Goal: Transaction & Acquisition: Purchase product/service

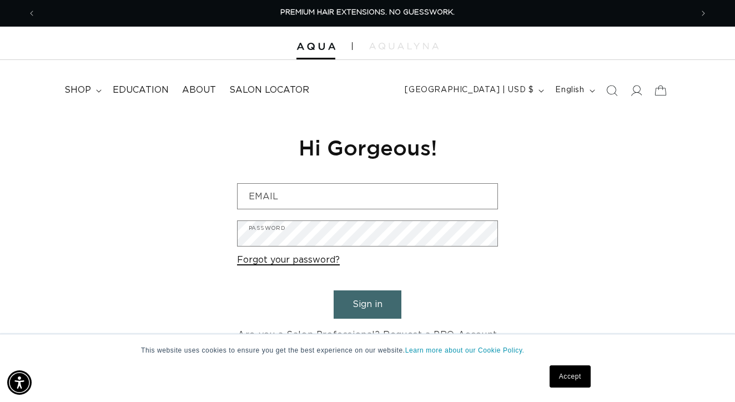
click at [315, 263] on link "Forgot your password?" at bounding box center [288, 260] width 103 height 16
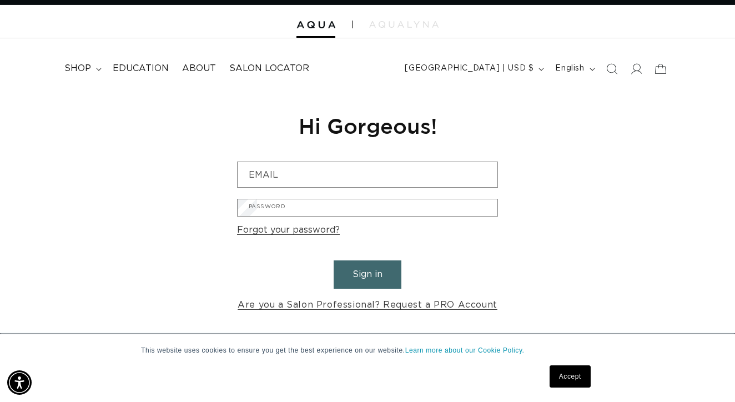
scroll to position [0, 656]
click at [0, 0] on input "Email" at bounding box center [0, 0] width 0 height 0
type input "rubidi15@aol.com"
click at [0, 0] on button "Submit" at bounding box center [0, 0] width 0 height 0
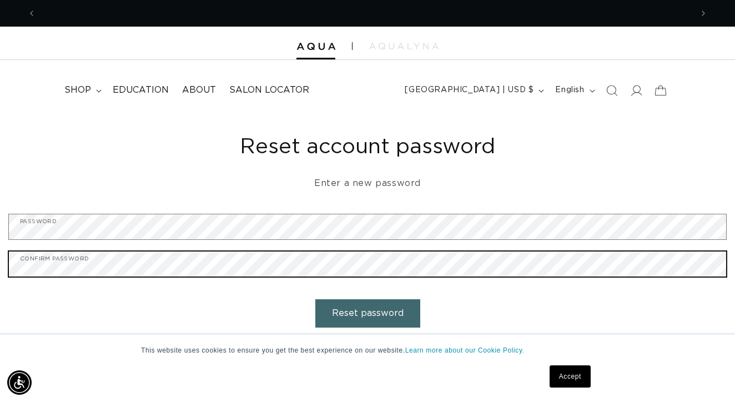
scroll to position [0, 1313]
click at [368, 311] on button "Reset password" at bounding box center [367, 313] width 105 height 28
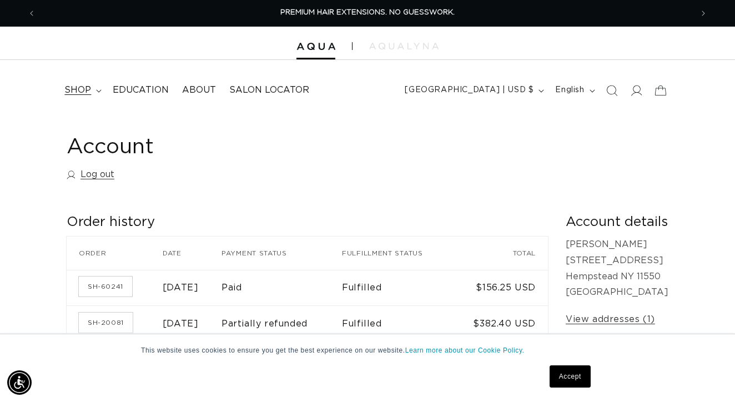
click at [93, 92] on summary "shop" at bounding box center [82, 90] width 48 height 25
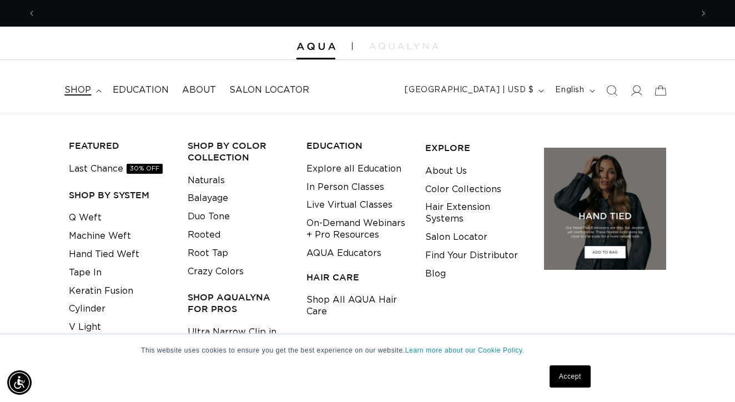
scroll to position [0, 656]
click at [94, 235] on link "Machine Weft" at bounding box center [100, 236] width 62 height 18
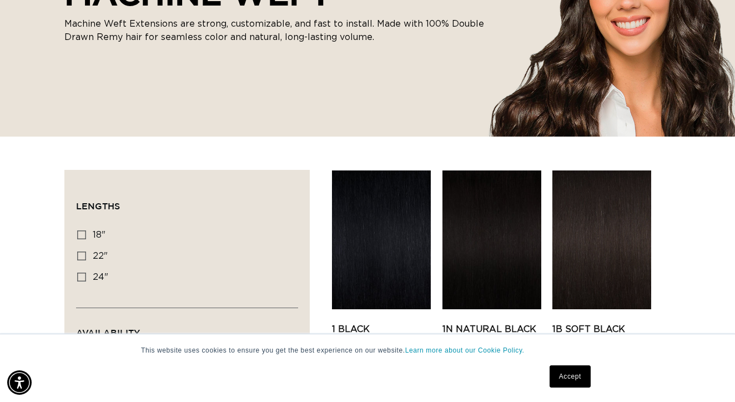
scroll to position [236, 0]
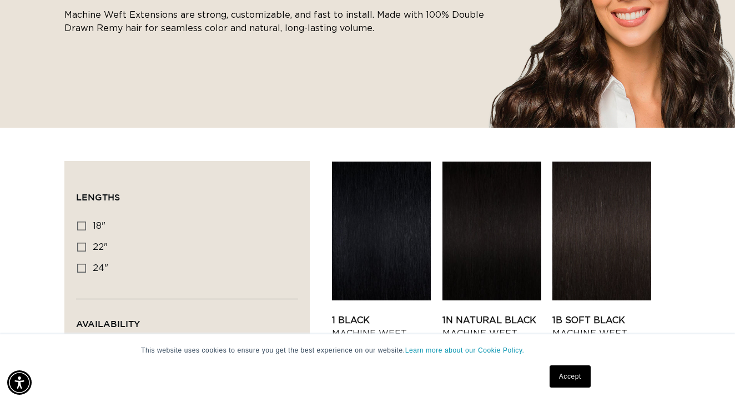
click at [566, 373] on link "Accept" at bounding box center [570, 376] width 41 height 22
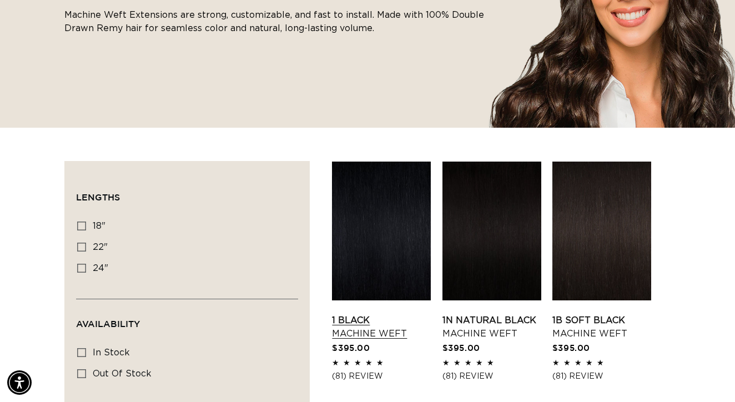
scroll to position [0, 1313]
click at [371, 314] on link "1 Black Machine Weft" at bounding box center [381, 327] width 99 height 27
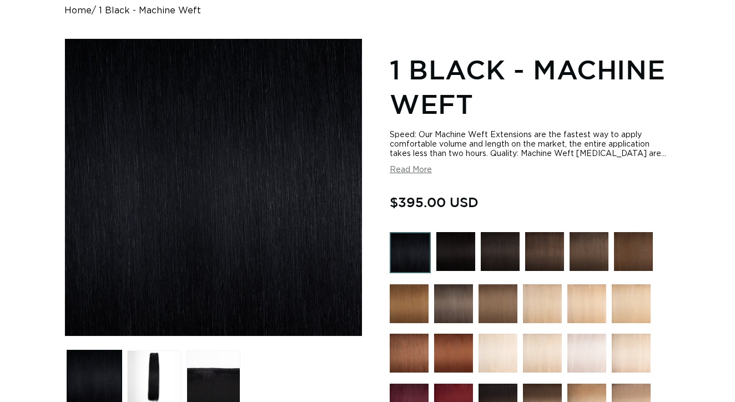
scroll to position [121, 0]
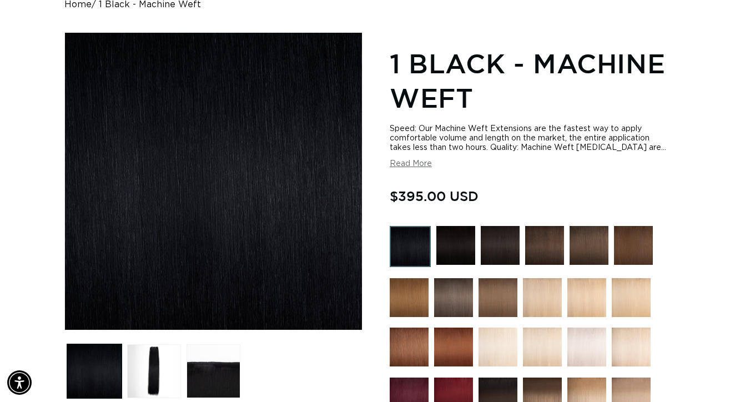
click at [506, 298] on img at bounding box center [498, 297] width 39 height 39
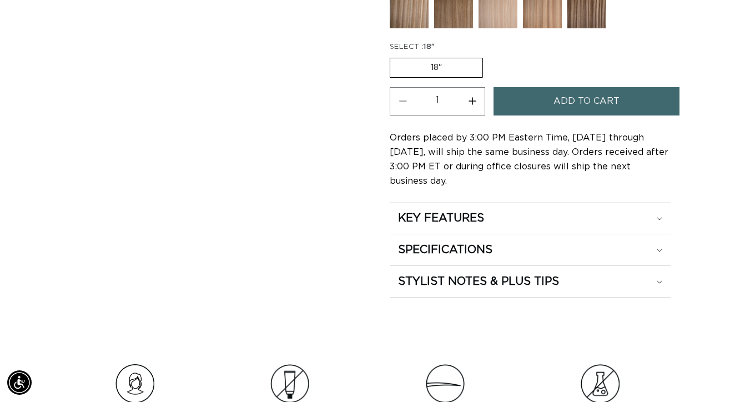
scroll to position [672, 0]
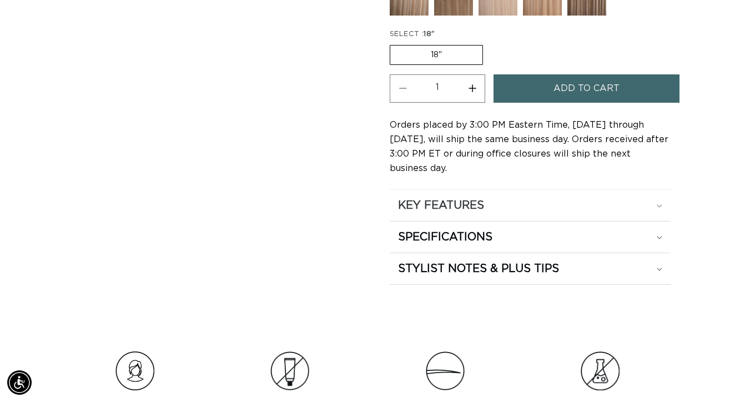
click at [528, 208] on div "KEY FEATURES" at bounding box center [530, 205] width 264 height 14
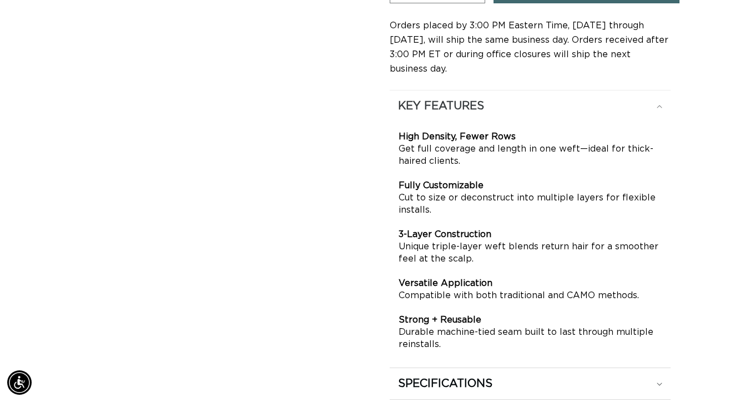
scroll to position [0, 656]
click at [606, 110] on div "KEY FEATURES" at bounding box center [530, 106] width 264 height 14
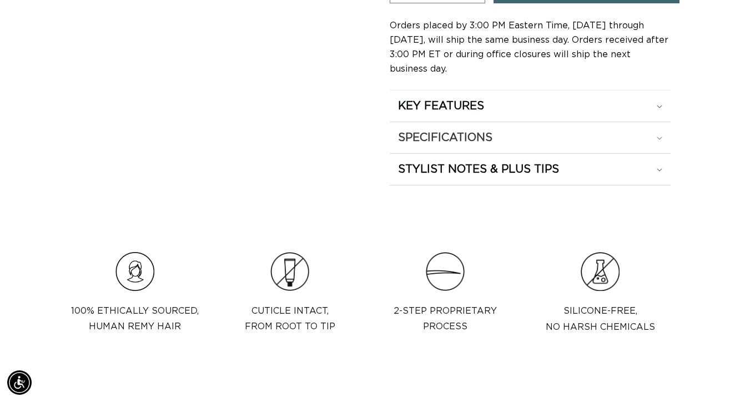
click at [596, 139] on div "SPECIFICATIONS" at bounding box center [530, 137] width 264 height 14
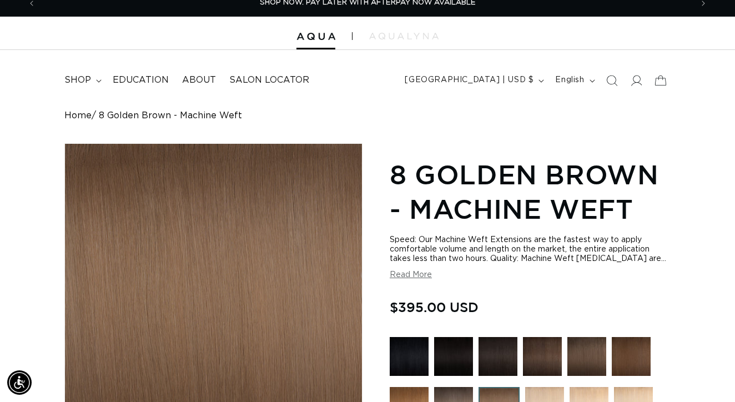
scroll to position [13, 0]
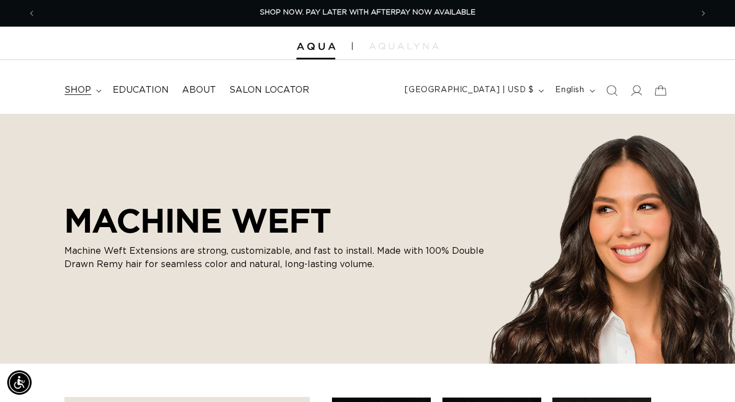
click at [94, 94] on summary "shop" at bounding box center [82, 90] width 48 height 25
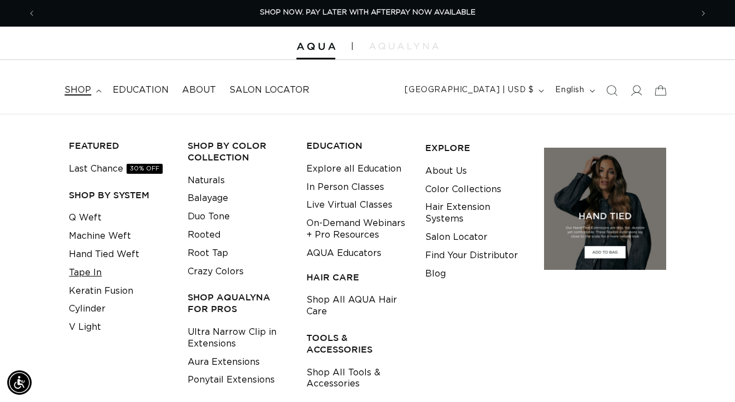
click at [89, 268] on link "Tape In" at bounding box center [85, 273] width 33 height 18
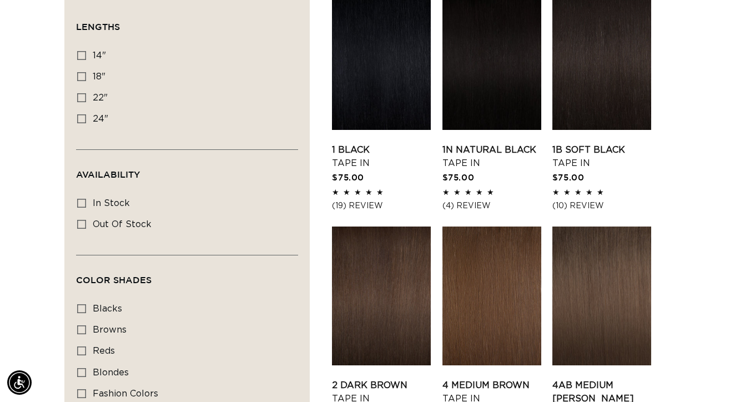
scroll to position [408, 0]
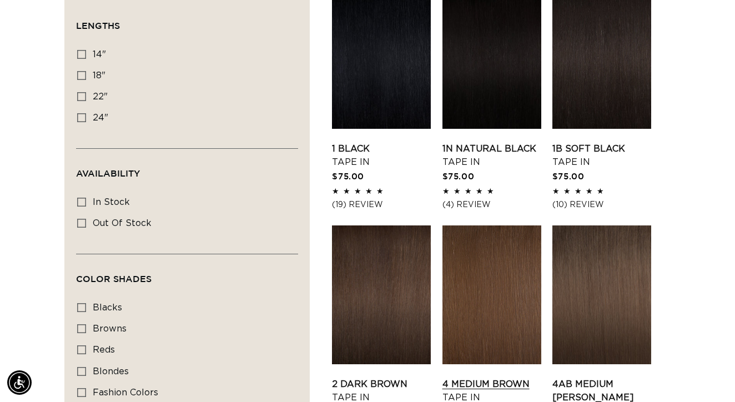
click at [494, 378] on link "4 Medium Brown Tape In" at bounding box center [492, 391] width 99 height 27
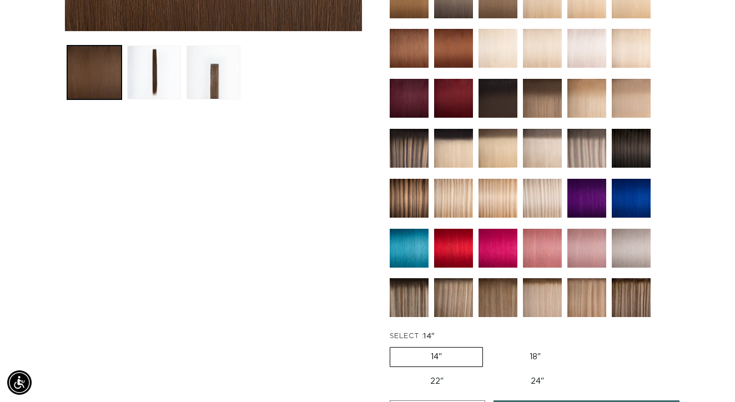
scroll to position [0, 1313]
click at [414, 193] on img at bounding box center [409, 198] width 39 height 39
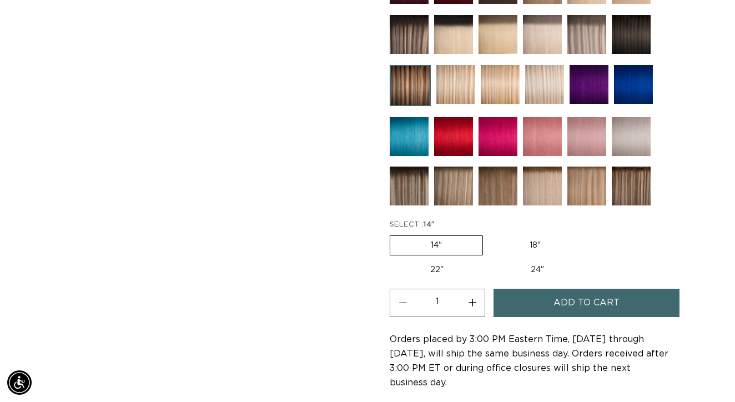
scroll to position [0, 1313]
click at [526, 265] on label "24" Variant sold out or unavailable" at bounding box center [537, 269] width 94 height 19
click at [490, 259] on input "24" Variant sold out or unavailable" at bounding box center [490, 258] width 1 height 1
radio input "true"
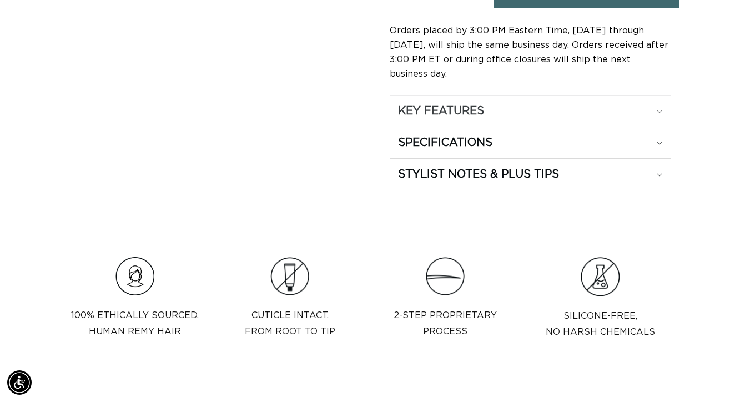
scroll to position [0, 656]
click at [610, 142] on div "SPECIFICATIONS" at bounding box center [530, 142] width 264 height 14
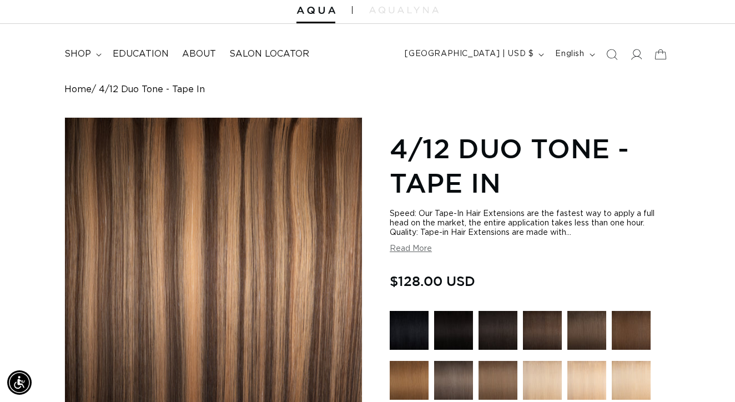
scroll to position [0, 0]
click at [83, 57] on span "shop" at bounding box center [77, 54] width 27 height 12
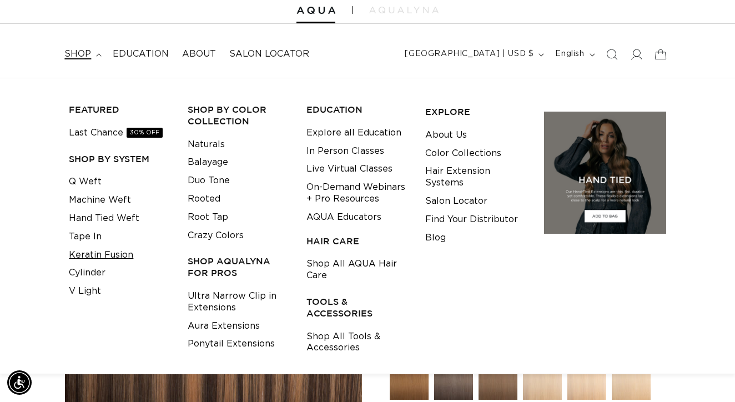
click at [96, 248] on link "Keratin Fusion" at bounding box center [101, 255] width 64 height 18
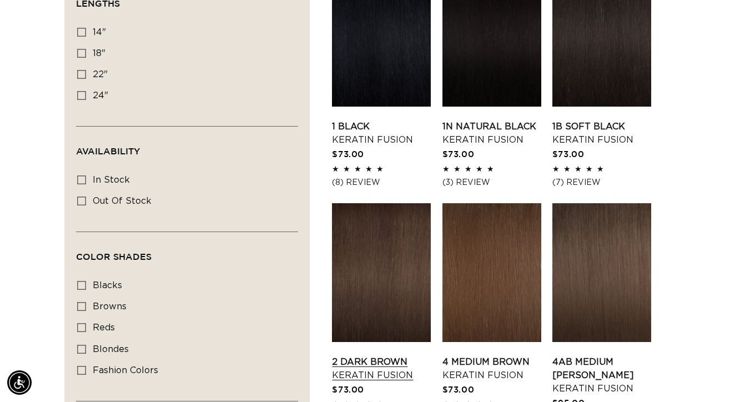
scroll to position [0, 656]
click at [508, 355] on link "4 Medium Brown Keratin Fusion" at bounding box center [492, 368] width 99 height 27
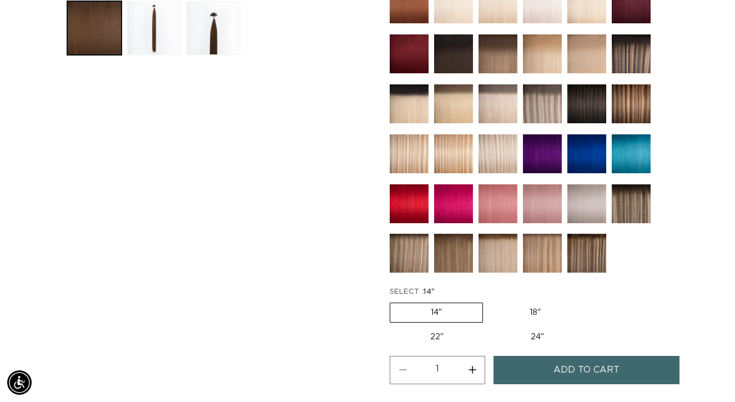
scroll to position [0, 1313]
click at [533, 330] on label "24" Variant sold out or unavailable" at bounding box center [537, 337] width 94 height 19
click at [490, 326] on input "24" Variant sold out or unavailable" at bounding box center [490, 325] width 1 height 1
radio input "true"
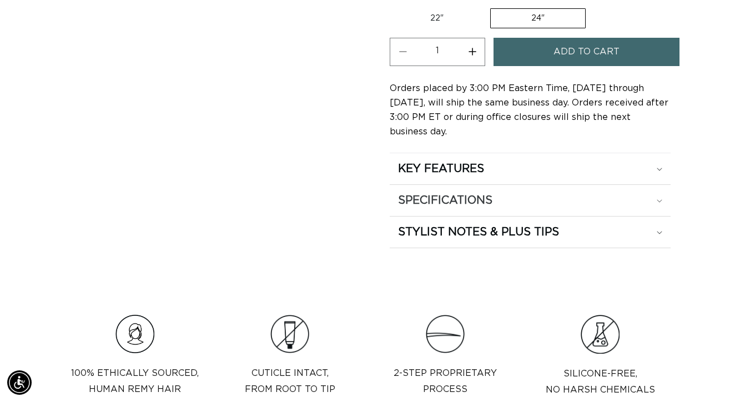
scroll to position [790, 0]
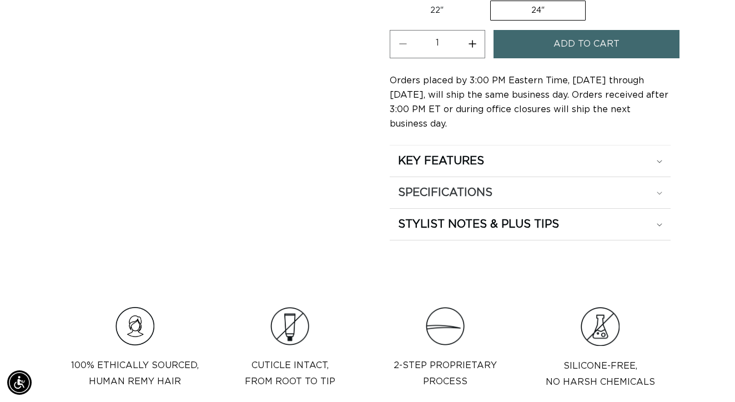
click at [601, 194] on div "SPECIFICATIONS" at bounding box center [530, 192] width 264 height 14
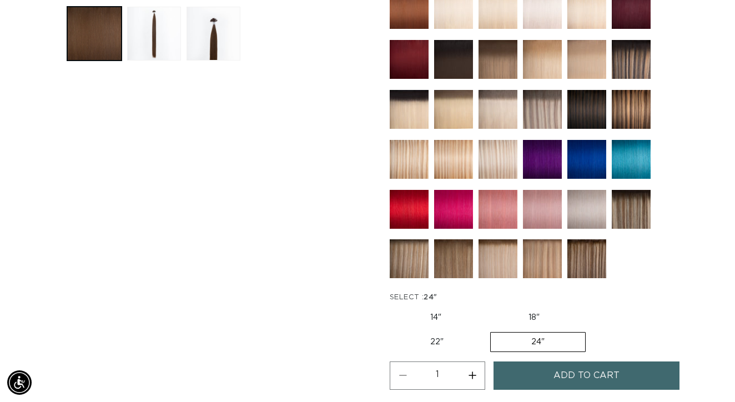
scroll to position [471, 0]
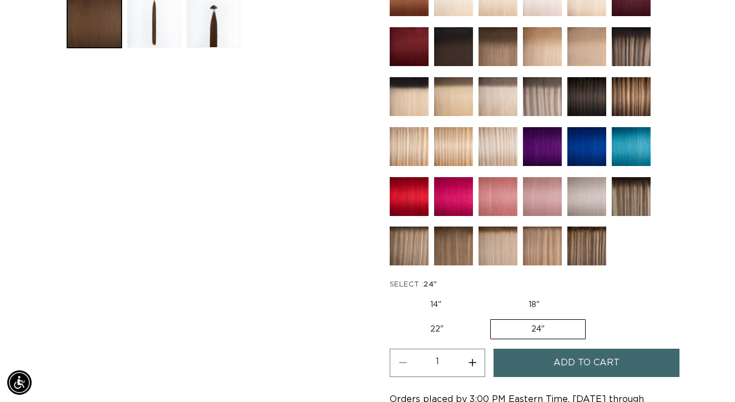
click at [527, 303] on label "18" Variant sold out or unavailable" at bounding box center [534, 304] width 92 height 19
click at [488, 294] on input "18" Variant sold out or unavailable" at bounding box center [488, 293] width 1 height 1
radio input "true"
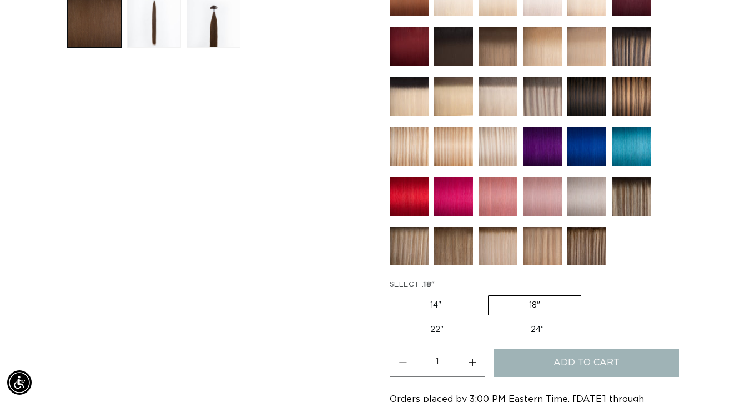
scroll to position [0, 656]
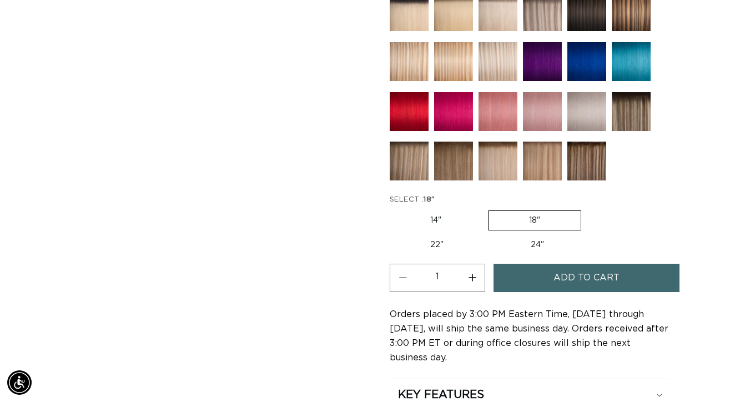
scroll to position [560, 0]
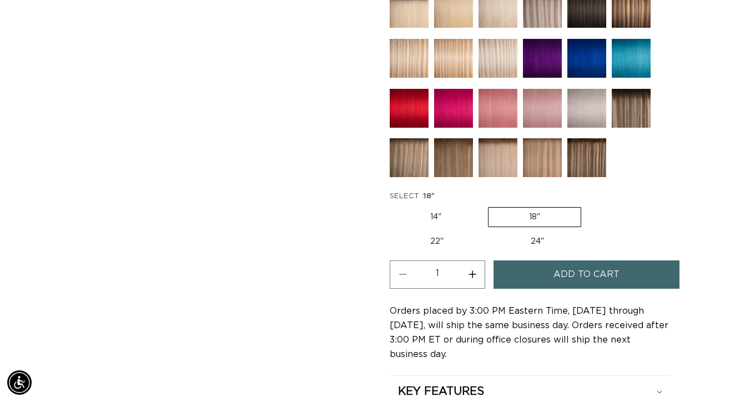
click at [443, 240] on label "22" Variant sold out or unavailable" at bounding box center [437, 241] width 94 height 19
click at [587, 205] on input "22" Variant sold out or unavailable" at bounding box center [587, 205] width 1 height 1
radio input "true"
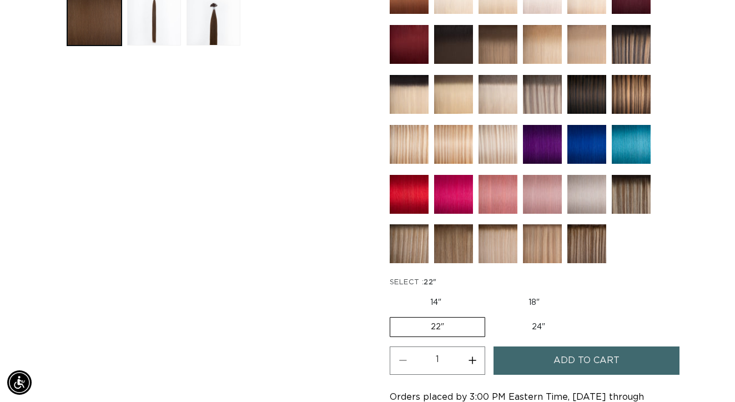
scroll to position [0, 1313]
click at [458, 306] on label "14" Variant sold out or unavailable" at bounding box center [436, 302] width 92 height 19
click at [393, 292] on input "14" Variant sold out or unavailable" at bounding box center [393, 291] width 1 height 1
radio input "true"
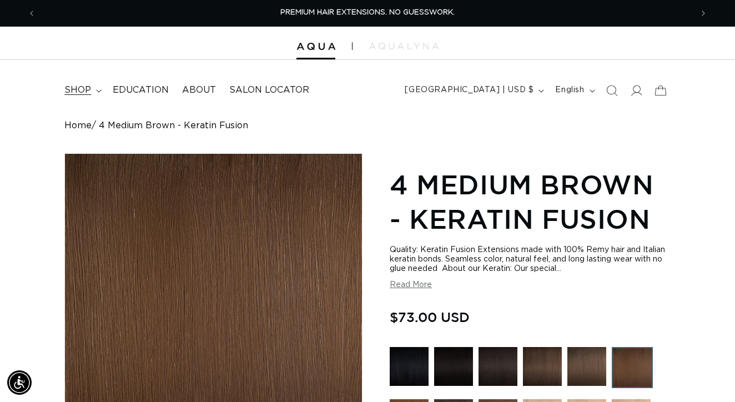
click at [79, 87] on span "shop" at bounding box center [77, 90] width 27 height 12
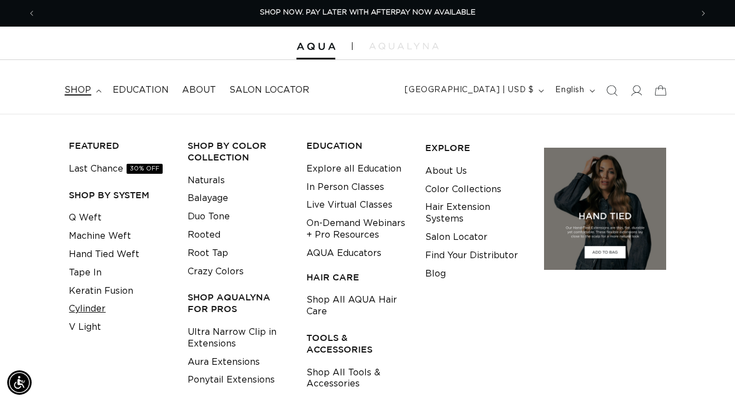
click at [89, 301] on link "Cylinder" at bounding box center [87, 309] width 37 height 18
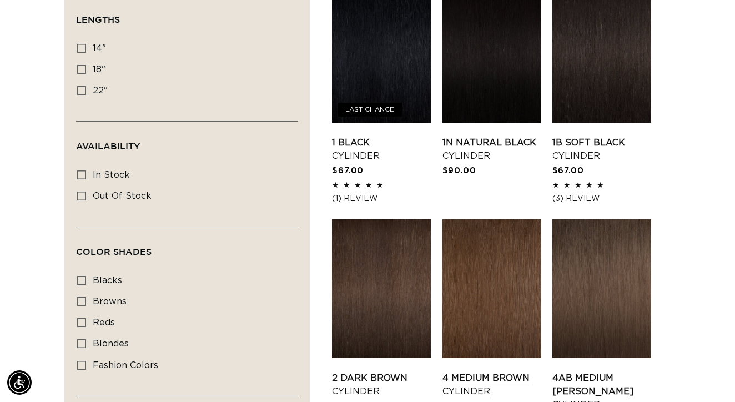
scroll to position [0, 656]
click at [454, 371] on link "4 Medium Brown Cylinder" at bounding box center [492, 384] width 99 height 27
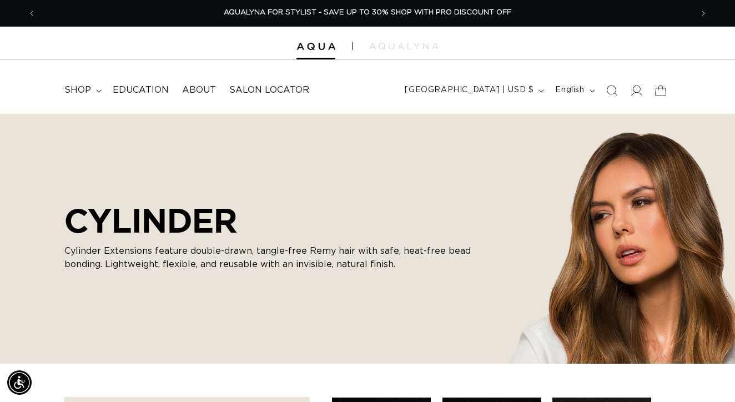
scroll to position [0, 0]
click at [84, 87] on span "shop" at bounding box center [77, 90] width 27 height 12
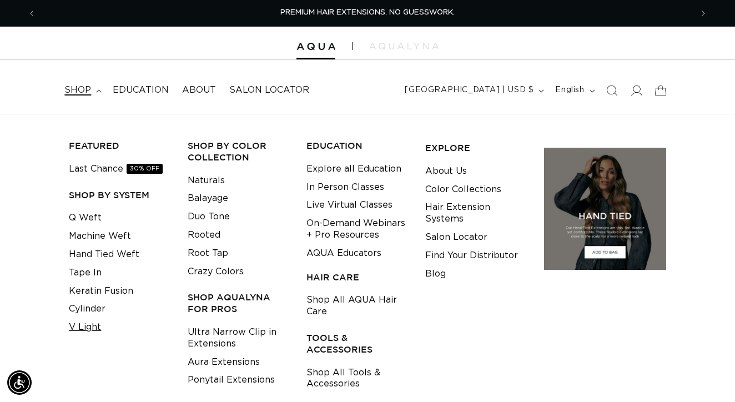
click at [86, 322] on link "V Light" at bounding box center [85, 327] width 32 height 18
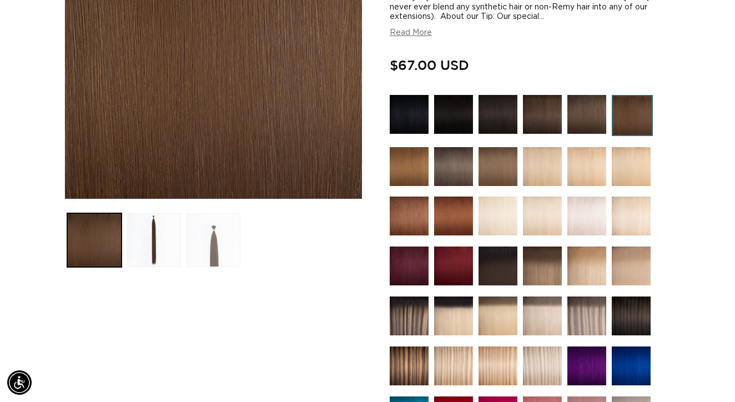
scroll to position [253, 0]
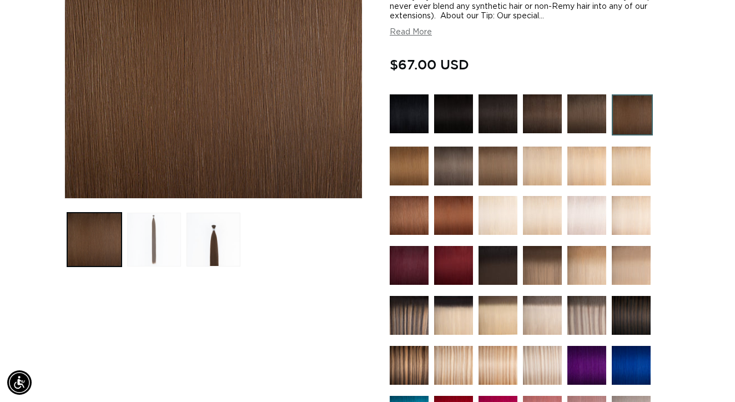
click at [170, 233] on button "Load image 2 in gallery view" at bounding box center [154, 240] width 54 height 54
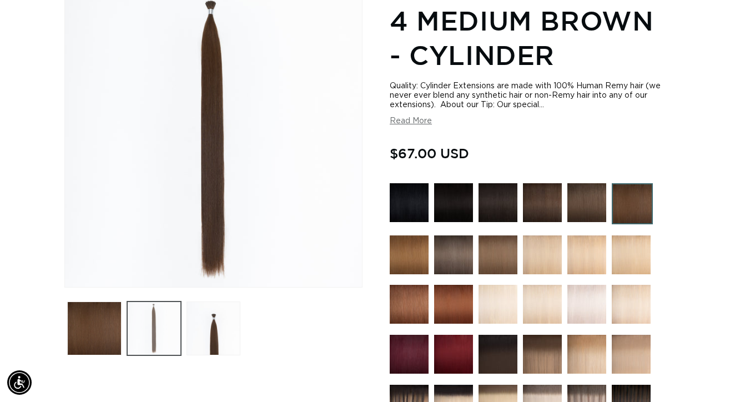
scroll to position [0, 656]
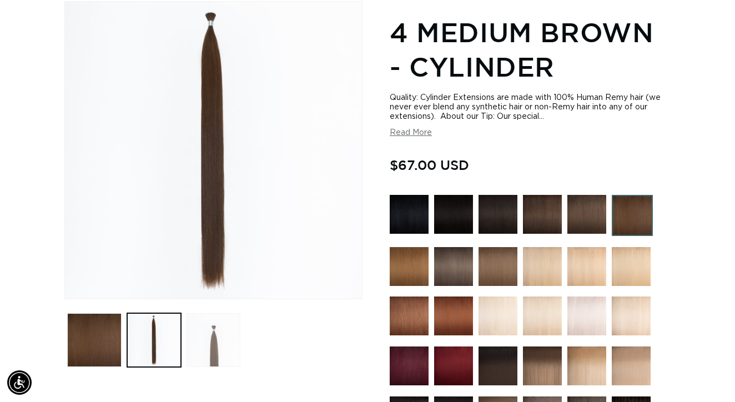
click at [207, 362] on button "Load image 3 in gallery view" at bounding box center [214, 340] width 54 height 54
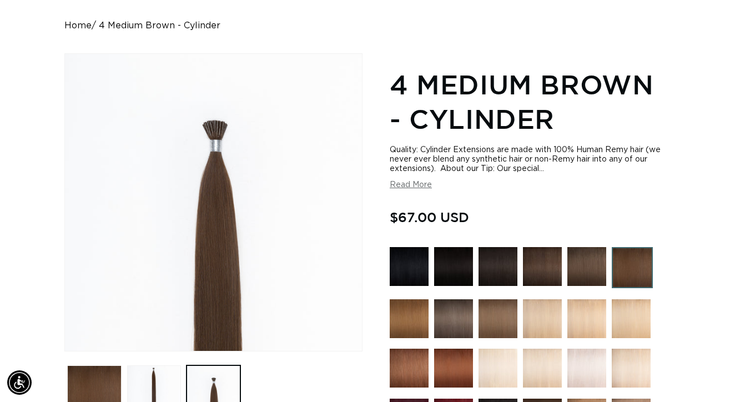
scroll to position [57, 0]
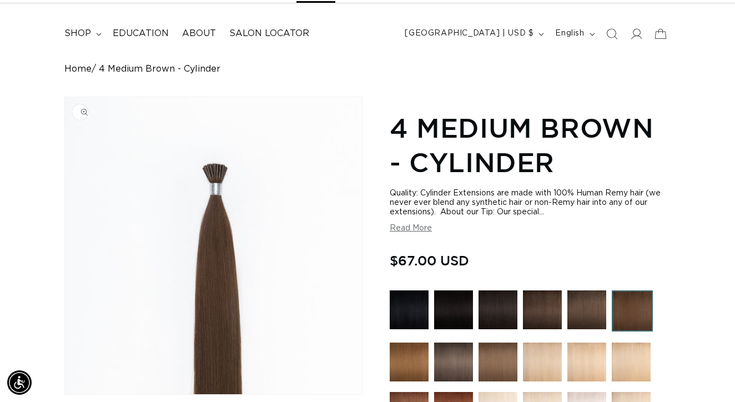
click at [217, 175] on img "Gallery Viewer" at bounding box center [213, 245] width 297 height 297
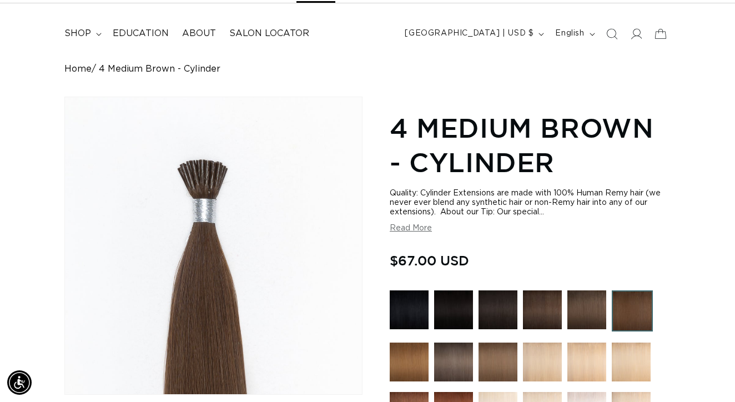
scroll to position [0, 0]
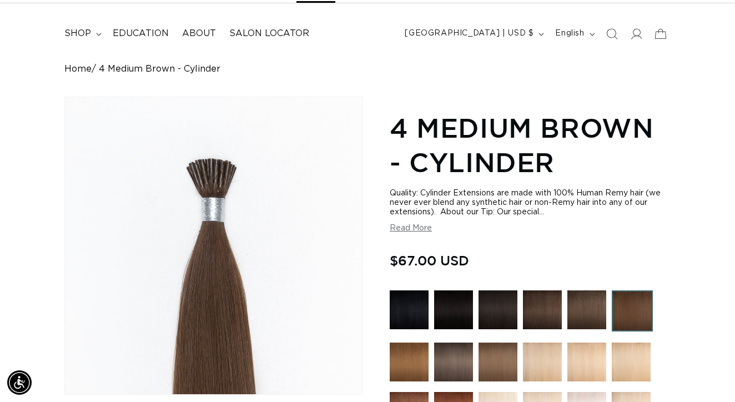
click at [219, 168] on div "Gallery Viewer" at bounding box center [213, 245] width 297 height 297
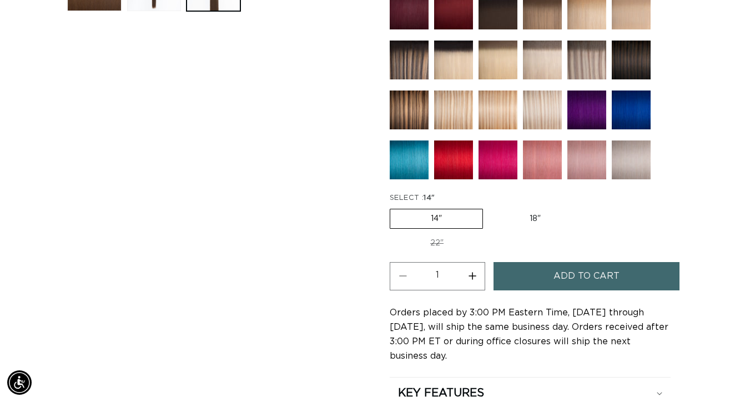
scroll to position [511, 0]
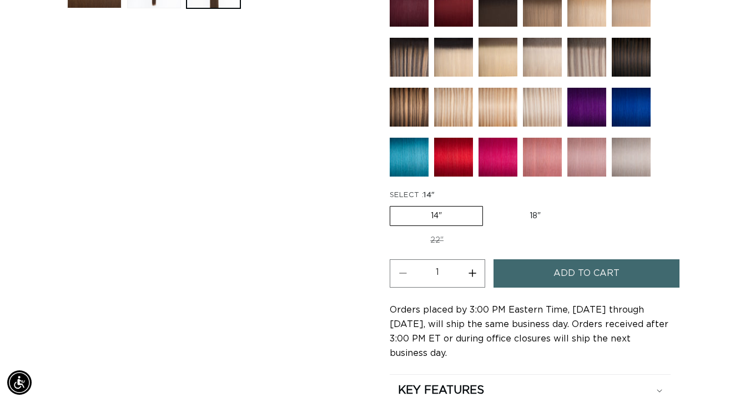
click at [528, 214] on label "18" Variant sold out or unavailable" at bounding box center [535, 216] width 92 height 19
click at [489, 204] on input "18" Variant sold out or unavailable" at bounding box center [489, 204] width 1 height 1
radio input "true"
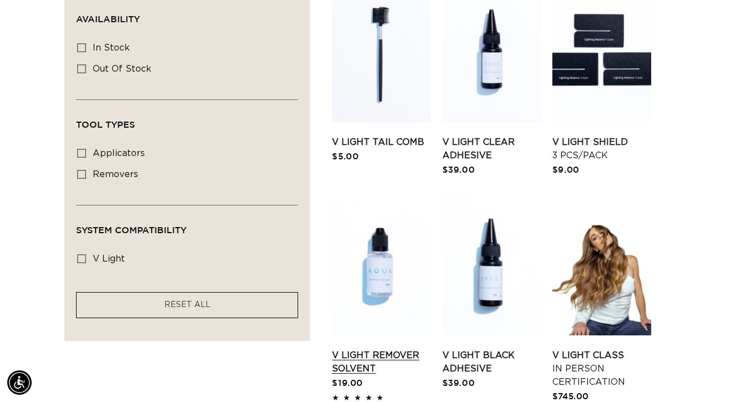
scroll to position [0, 656]
click at [490, 349] on link "V Light Black Adhesive" at bounding box center [492, 362] width 99 height 27
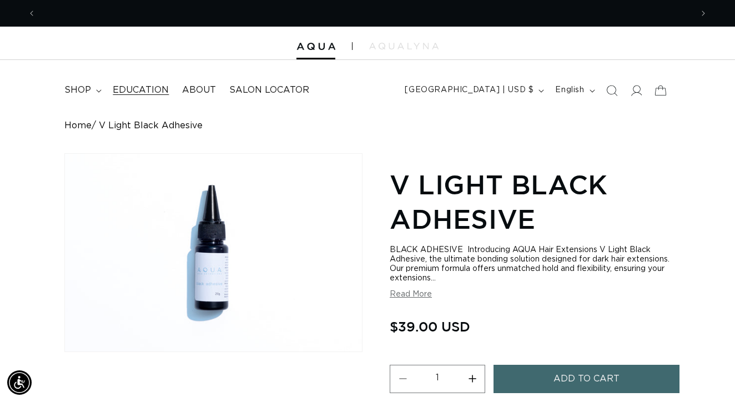
scroll to position [0, 1313]
click at [157, 94] on span "Education" at bounding box center [141, 90] width 56 height 12
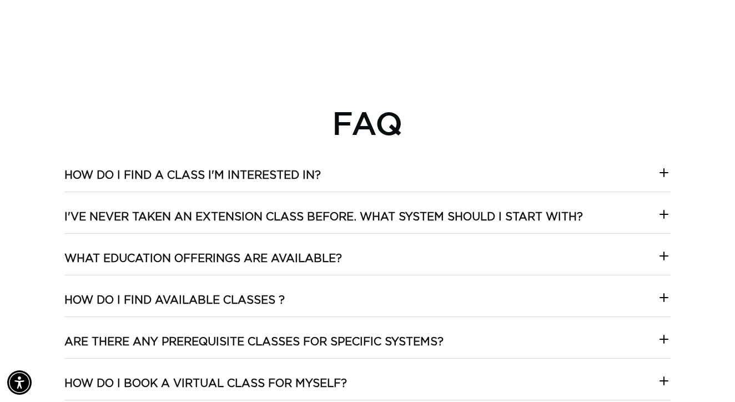
scroll to position [0, 1313]
click at [661, 208] on icon at bounding box center [663, 214] width 13 height 13
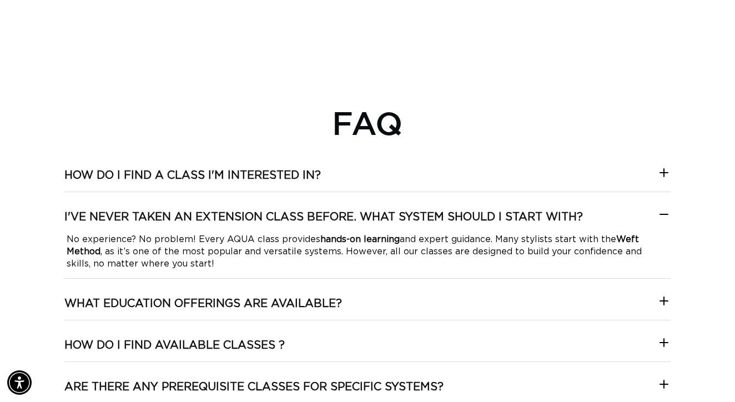
scroll to position [0, 656]
click at [661, 208] on icon at bounding box center [663, 214] width 13 height 13
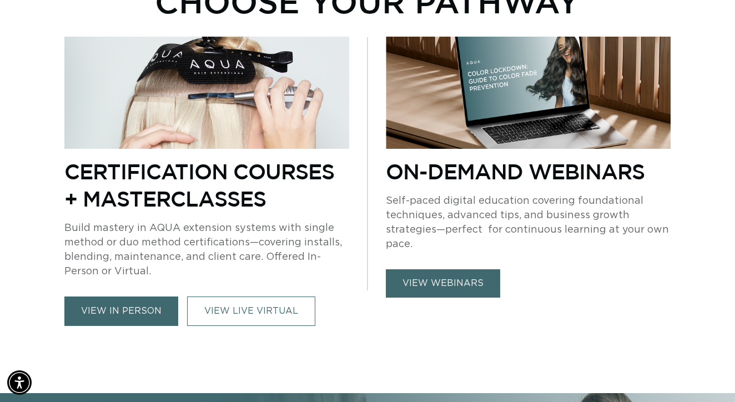
scroll to position [440, 0]
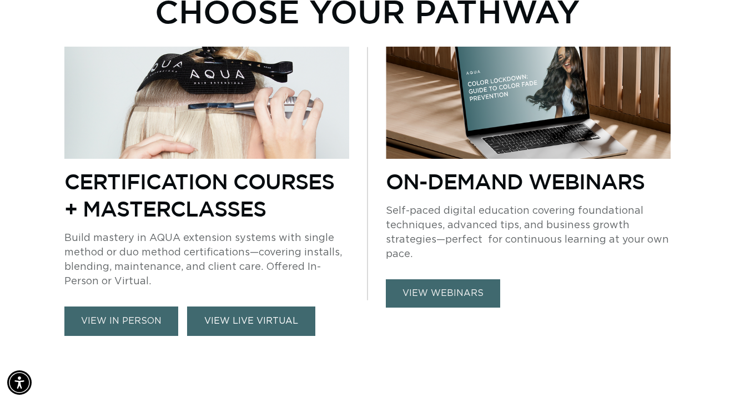
click at [219, 325] on link "VIEW LIVE VIRTUAL" at bounding box center [251, 320] width 128 height 29
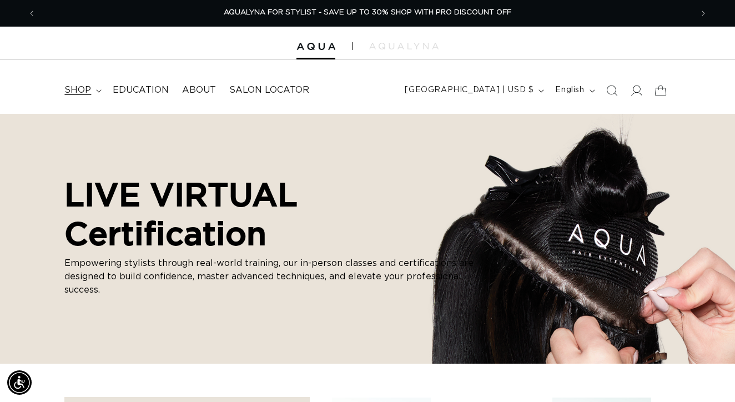
click at [87, 93] on span "shop" at bounding box center [77, 90] width 27 height 12
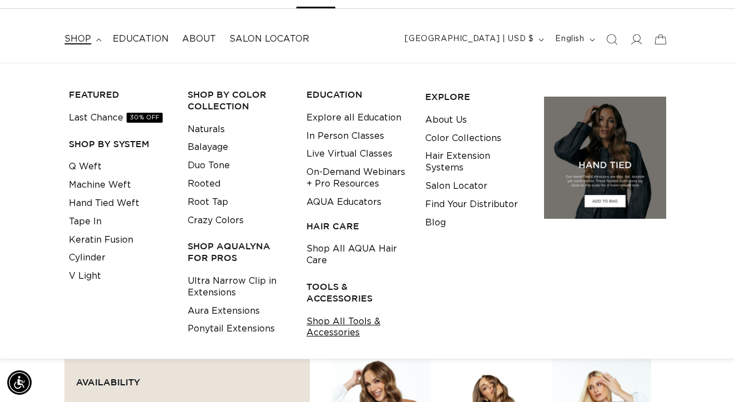
click at [333, 324] on link "Shop All Tools & Accessories" at bounding box center [357, 328] width 102 height 30
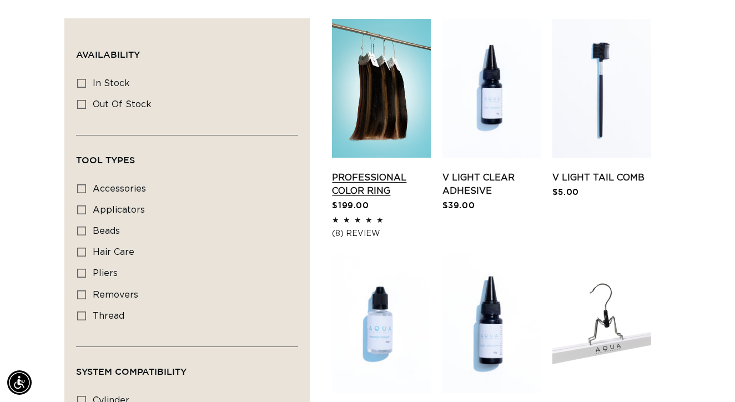
scroll to position [0, 1313]
click at [385, 171] on link "Professional Color Ring" at bounding box center [381, 184] width 99 height 27
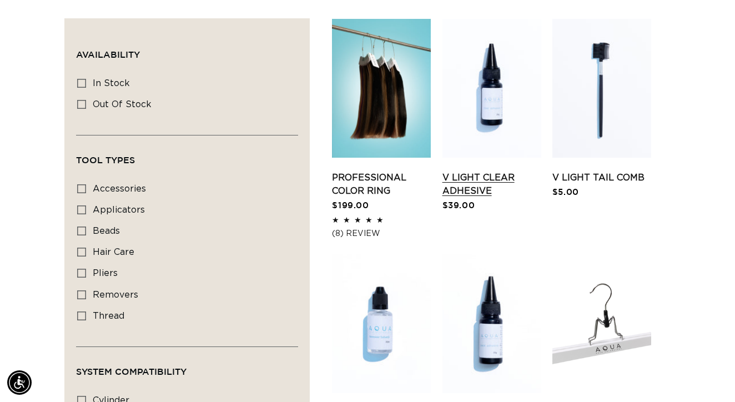
click at [476, 171] on link "V Light Clear Adhesive" at bounding box center [492, 184] width 99 height 27
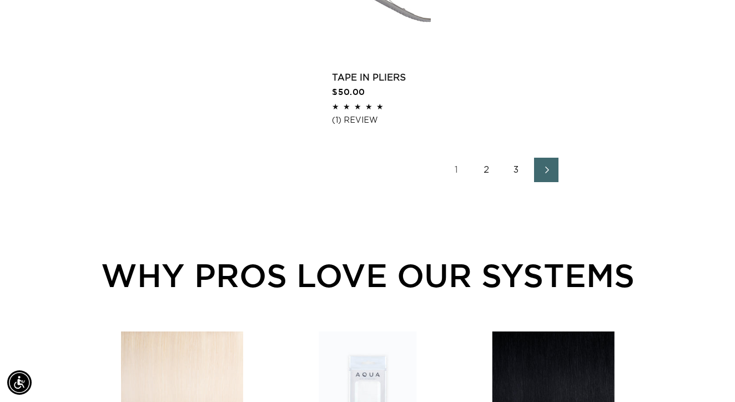
scroll to position [0, 1313]
click at [486, 165] on link "2" at bounding box center [486, 170] width 24 height 24
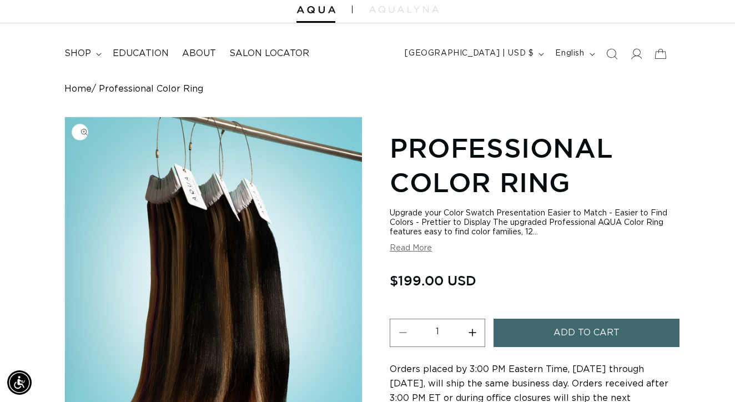
scroll to position [0, 656]
click at [191, 224] on img "Gallery Viewer" at bounding box center [213, 271] width 297 height 308
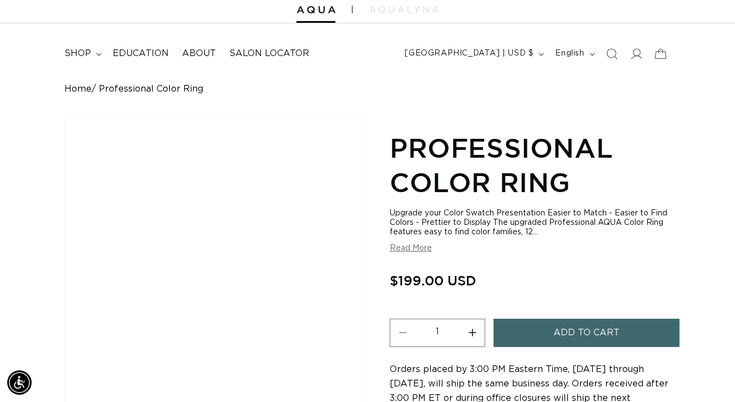
scroll to position [0, 1313]
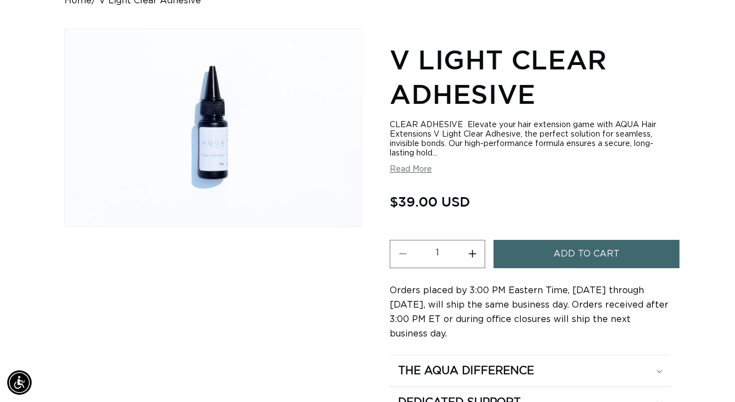
scroll to position [0, 656]
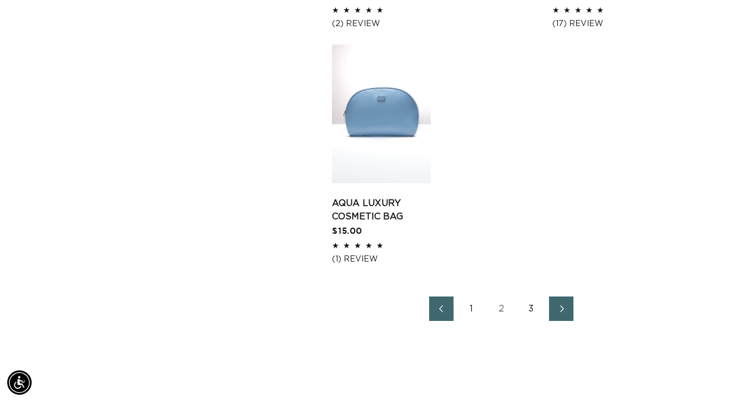
scroll to position [1592, 0]
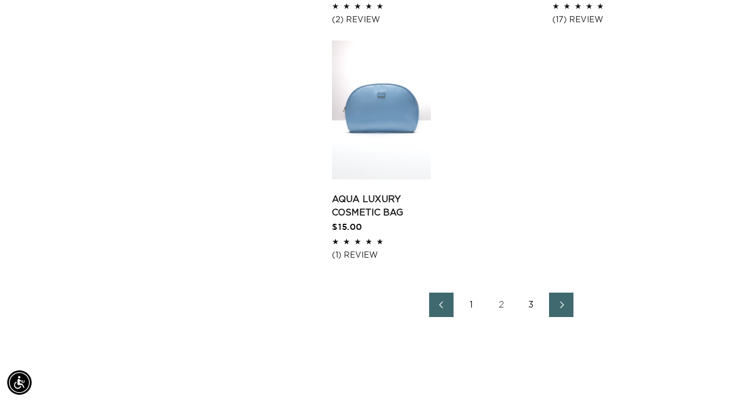
click at [535, 308] on link "3" at bounding box center [531, 305] width 24 height 24
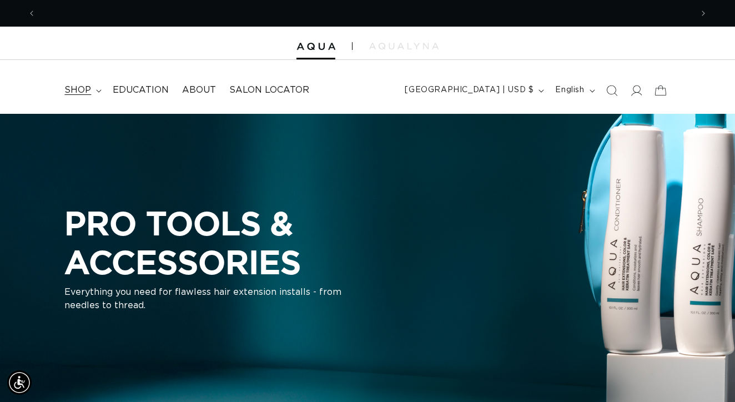
scroll to position [0, 656]
click at [84, 89] on span "shop" at bounding box center [77, 90] width 27 height 12
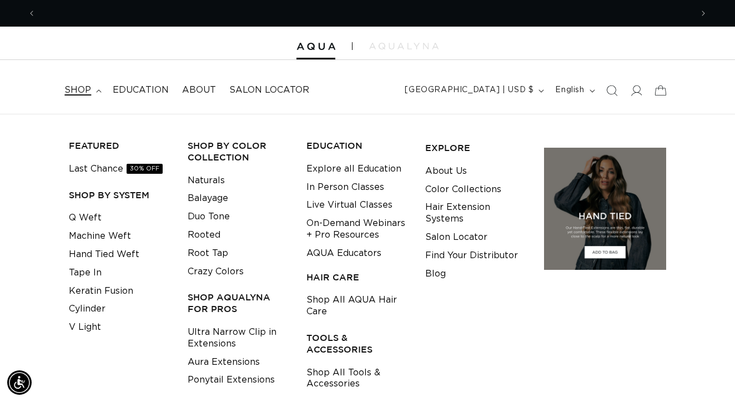
scroll to position [0, 1313]
click at [224, 267] on link "Crazy Colors" at bounding box center [216, 272] width 56 height 18
